Goal: Obtain resource: Obtain resource

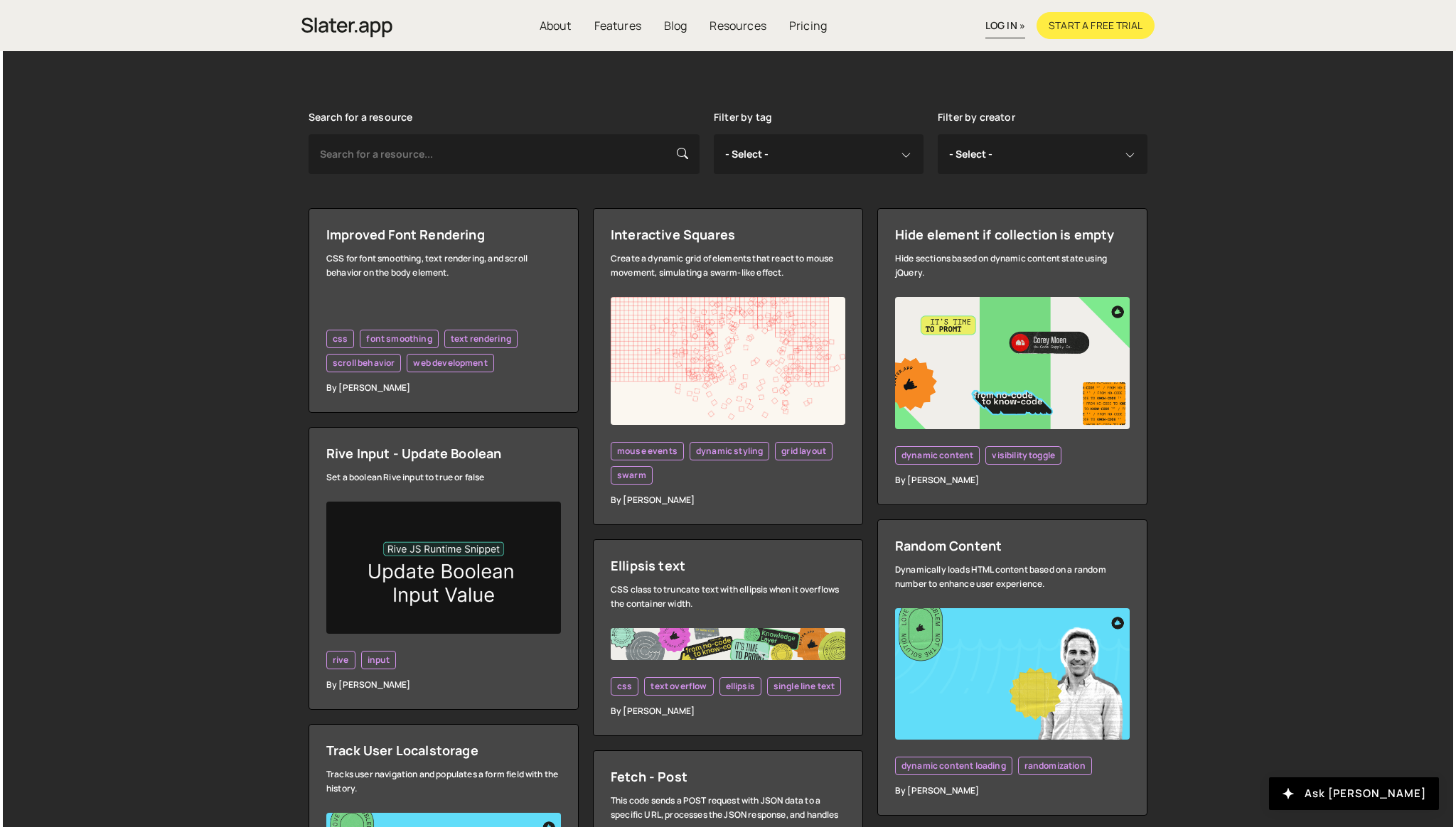
scroll to position [295, 0]
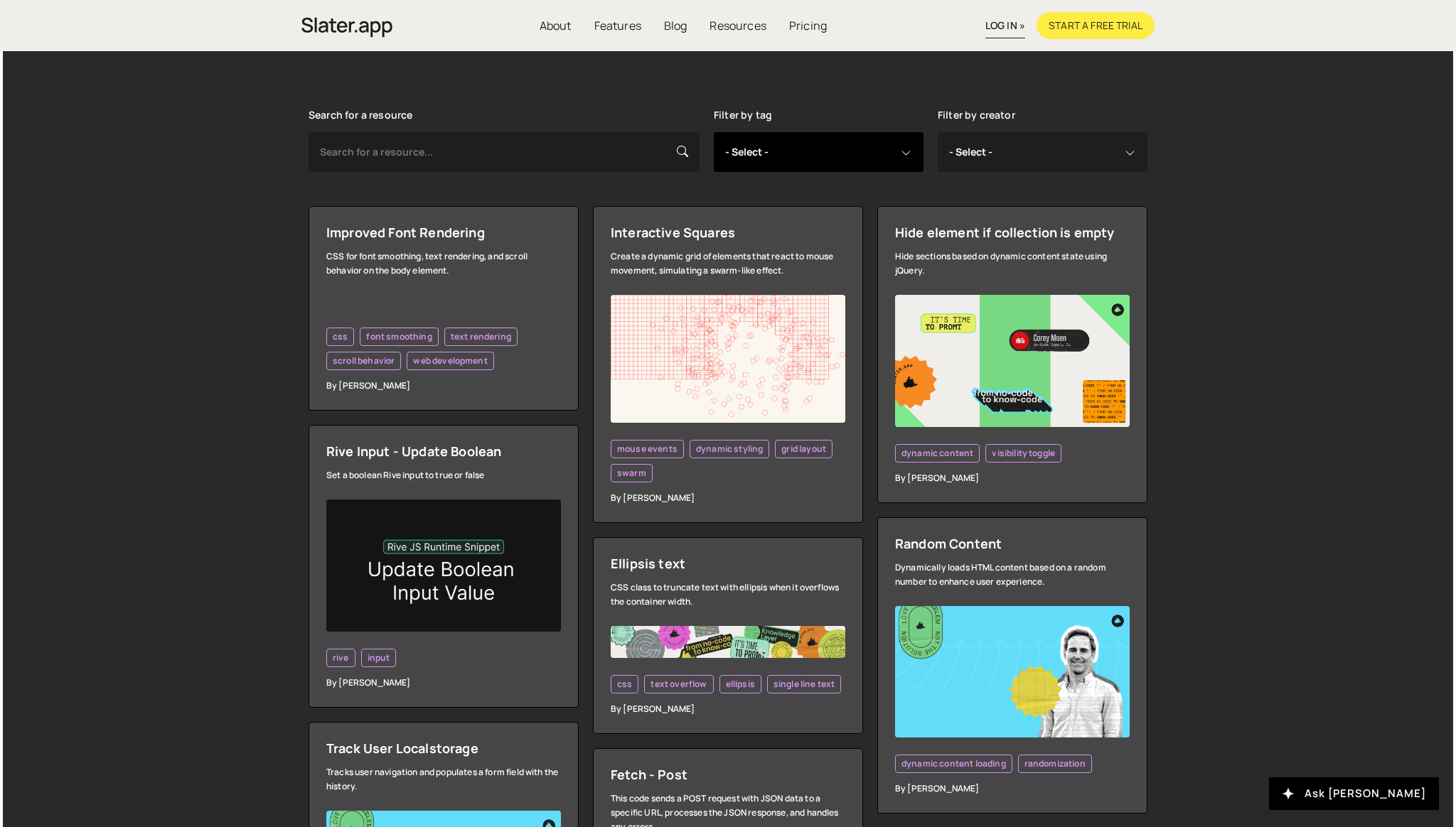
click at [799, 170] on select "- Select - all resources ::selection api american flag animation array filterin…" at bounding box center [819, 152] width 210 height 40
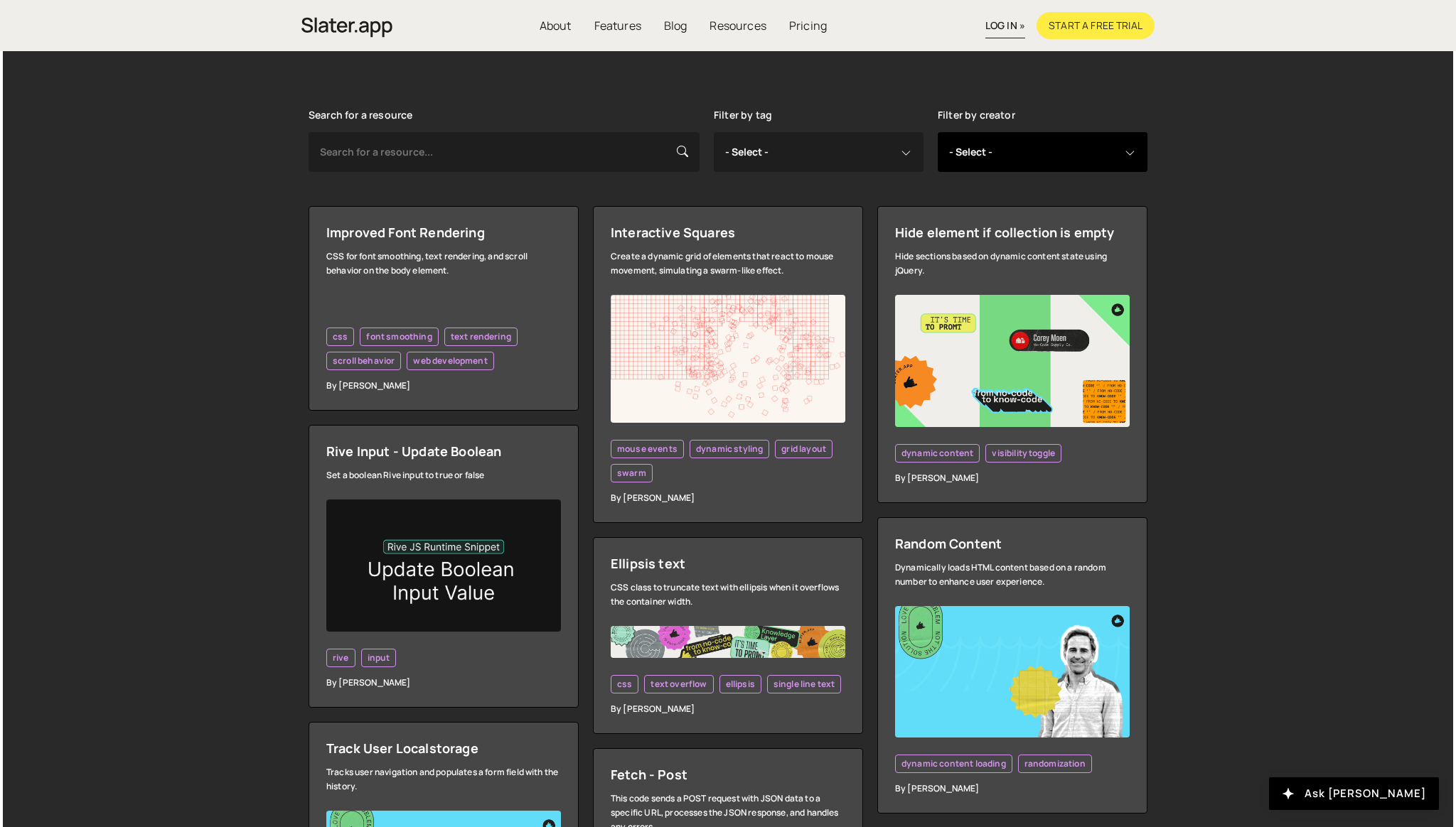
click at [1057, 161] on select "- Select - all resources Andrea Morgan Corey Moen Digipop Green Malan Jared Mal…" at bounding box center [1042, 152] width 210 height 40
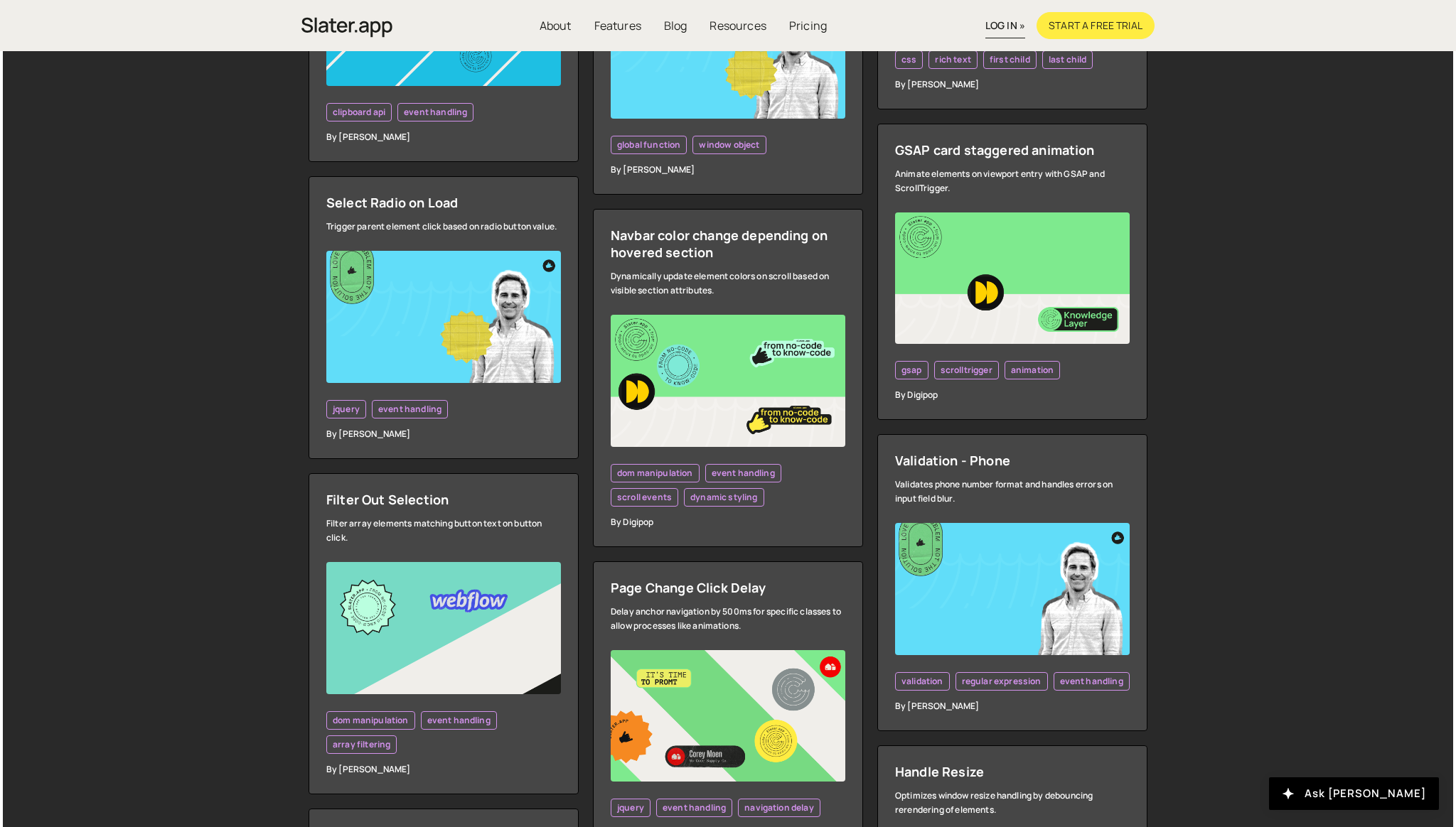
scroll to position [2646, 0]
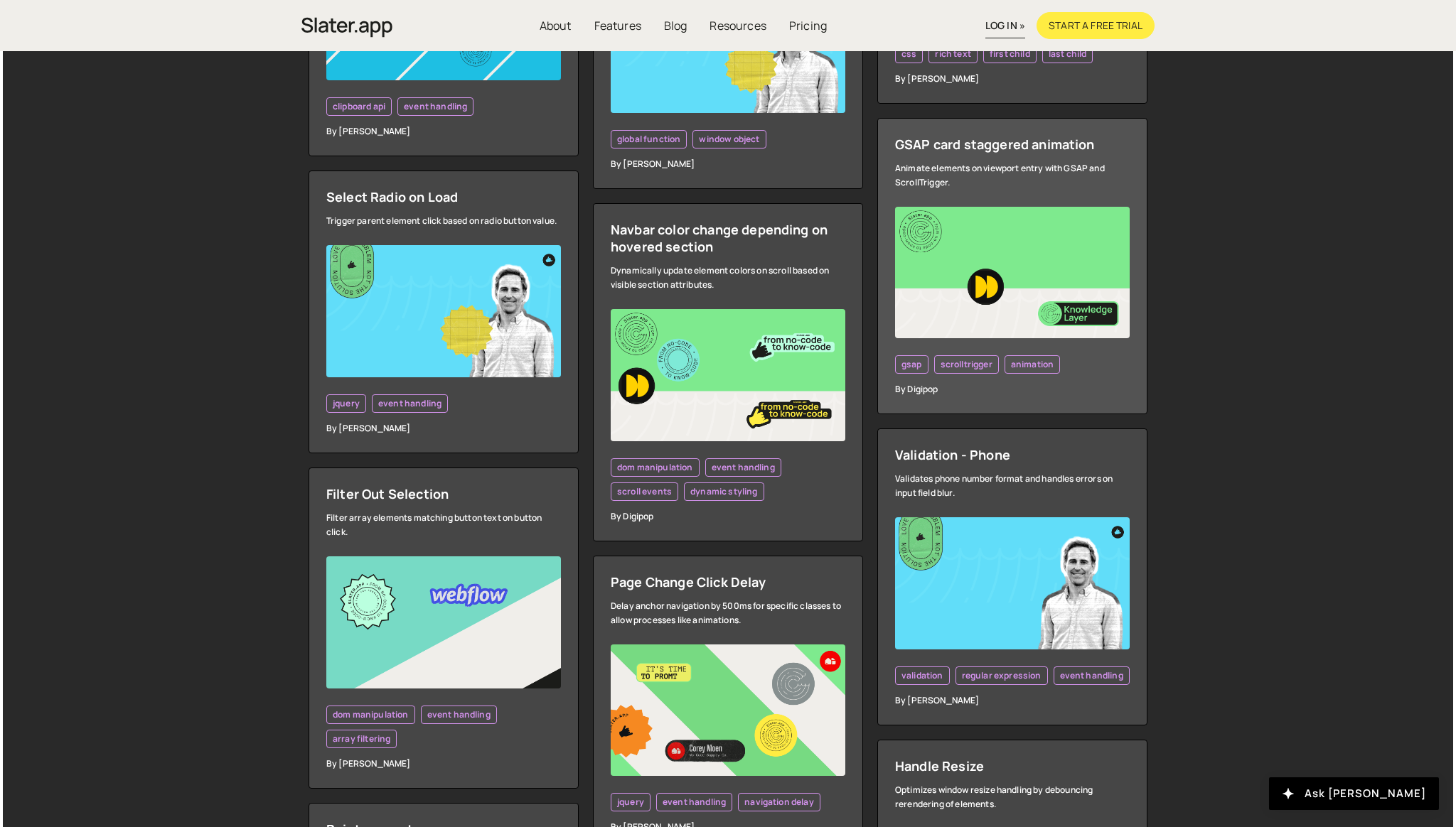
click at [1017, 149] on div "GSAP card staggered animation" at bounding box center [1012, 144] width 235 height 17
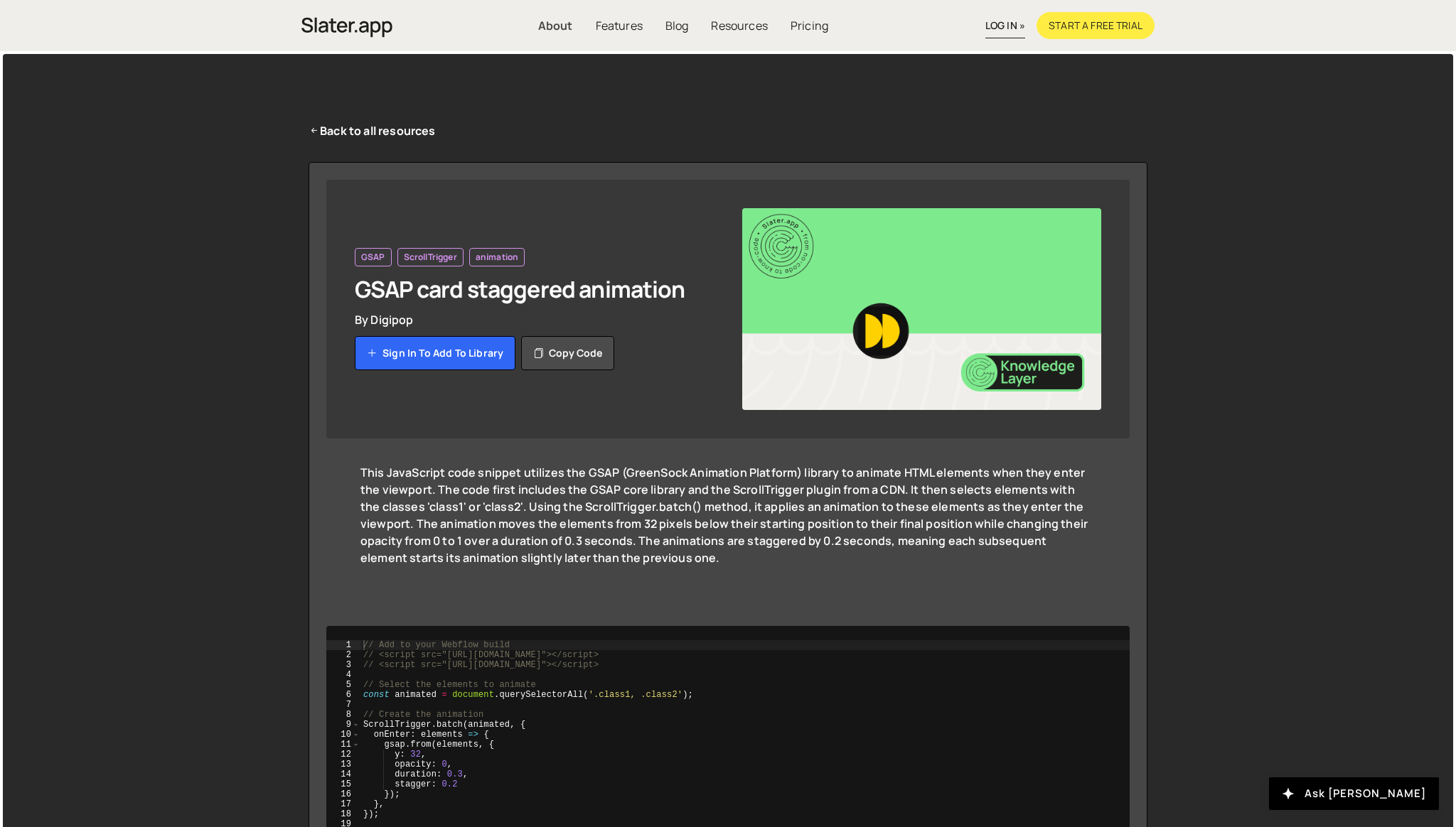
click at [564, 25] on link "About" at bounding box center [555, 25] width 58 height 27
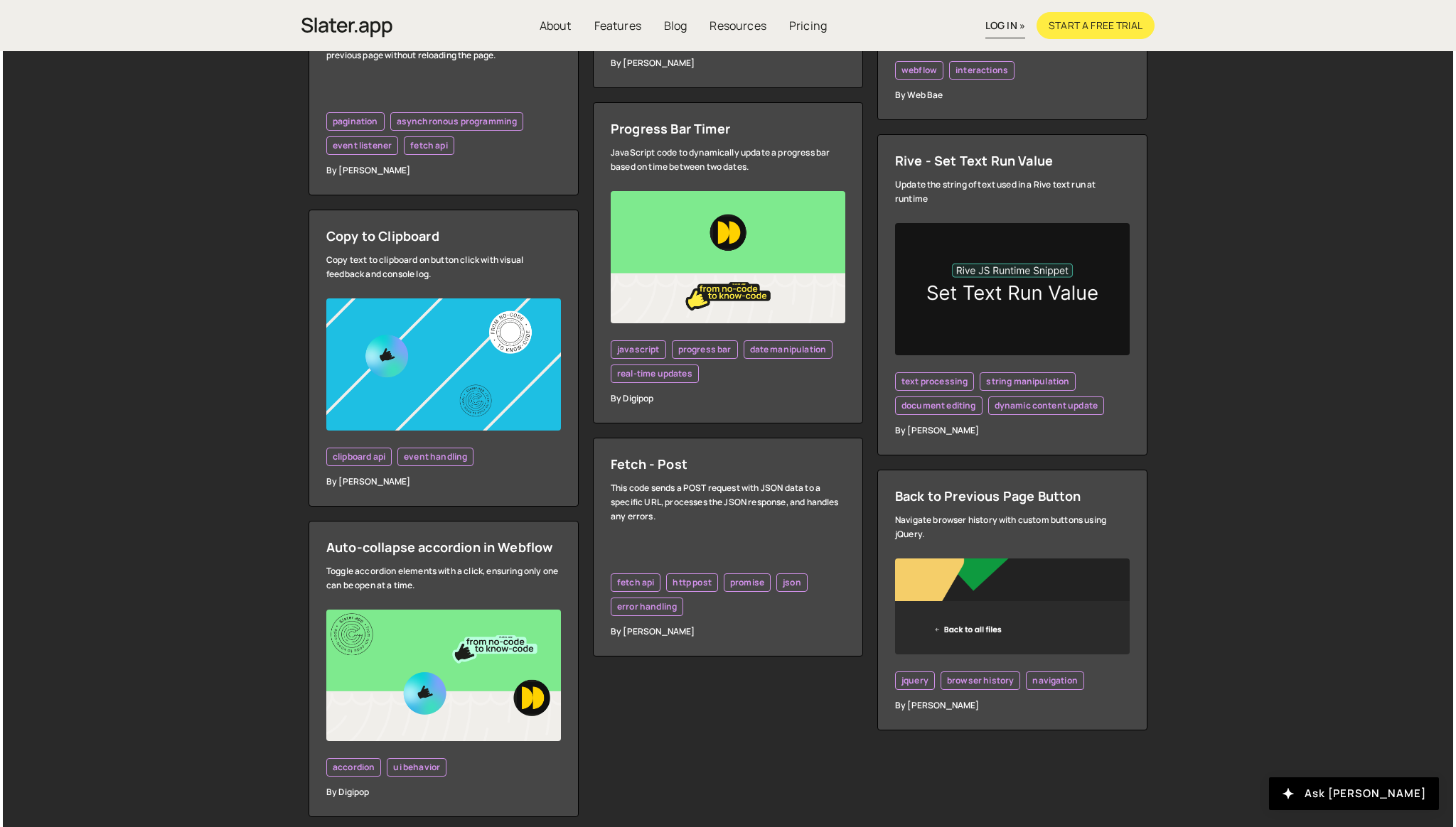
scroll to position [3794, 0]
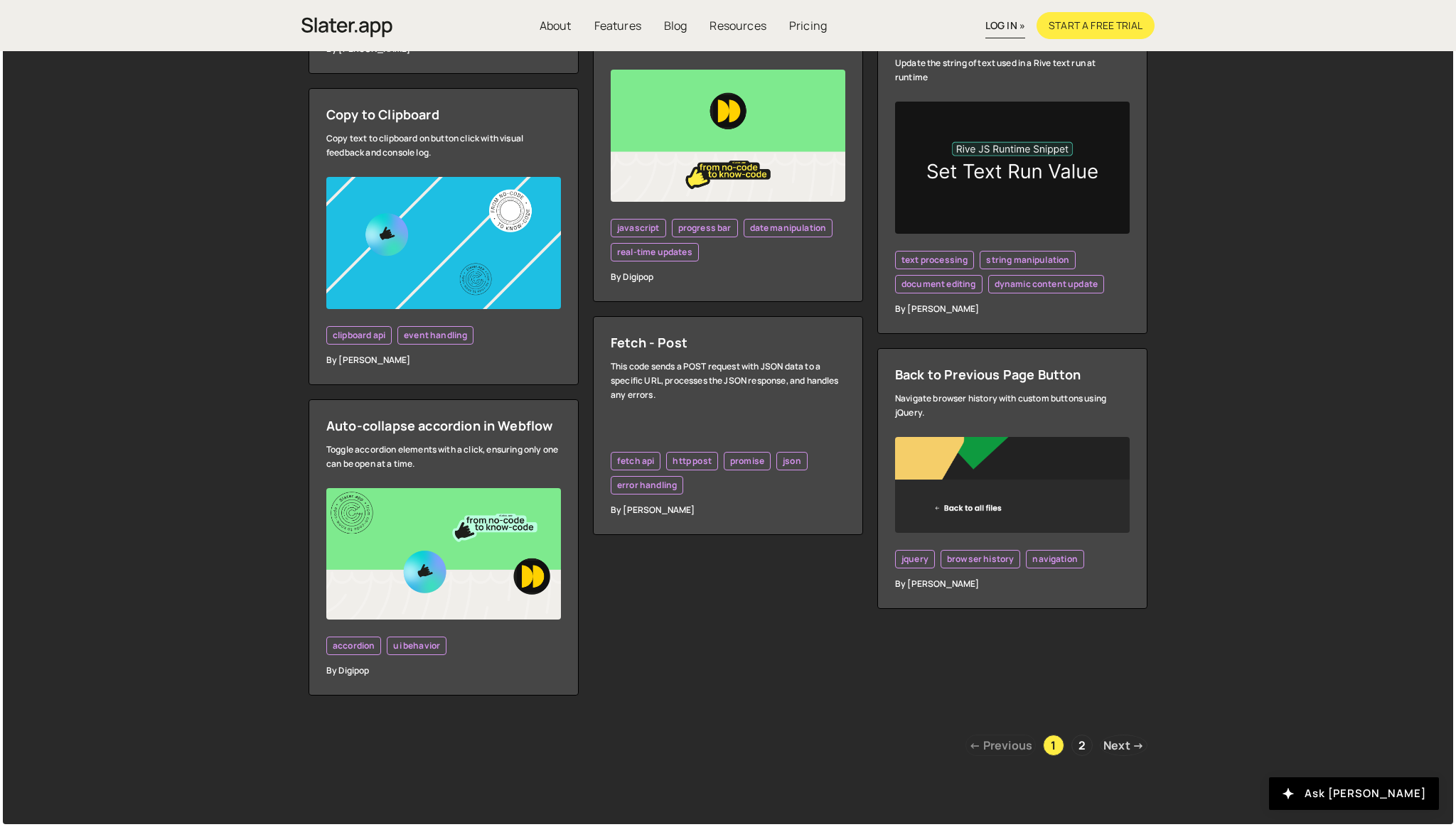
click at [1115, 748] on link "Next →" at bounding box center [1124, 745] width 47 height 21
